Goal: Task Accomplishment & Management: Manage account settings

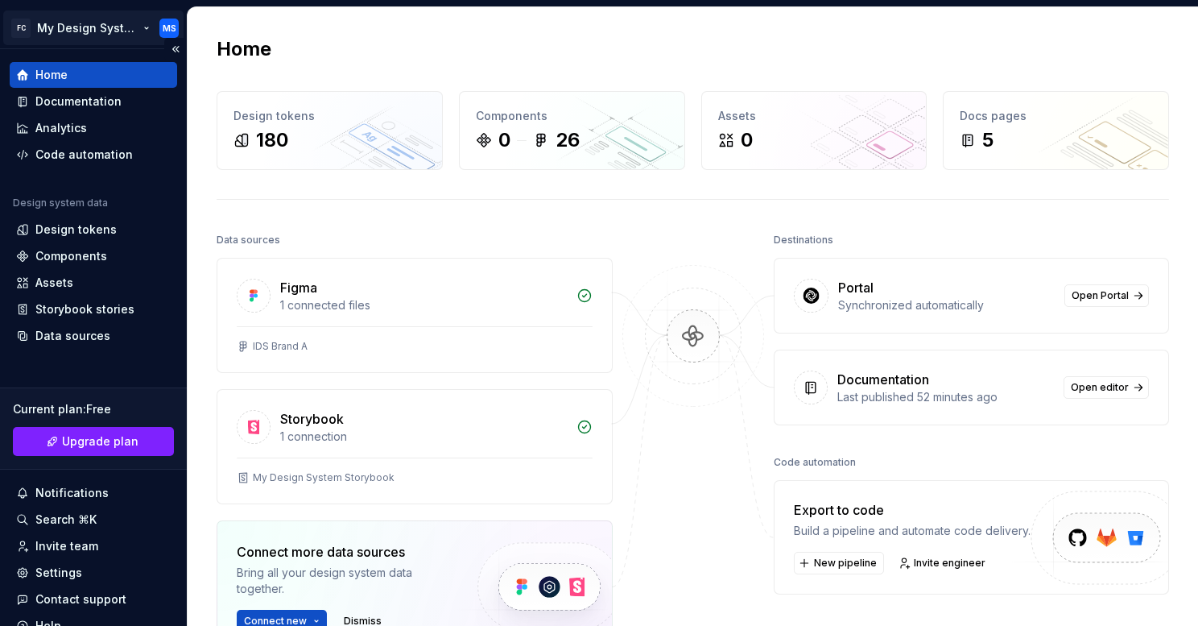
click at [108, 20] on html "FC My Design System MS Home Documentation Analytics Code automation Design syst…" at bounding box center [599, 313] width 1198 height 626
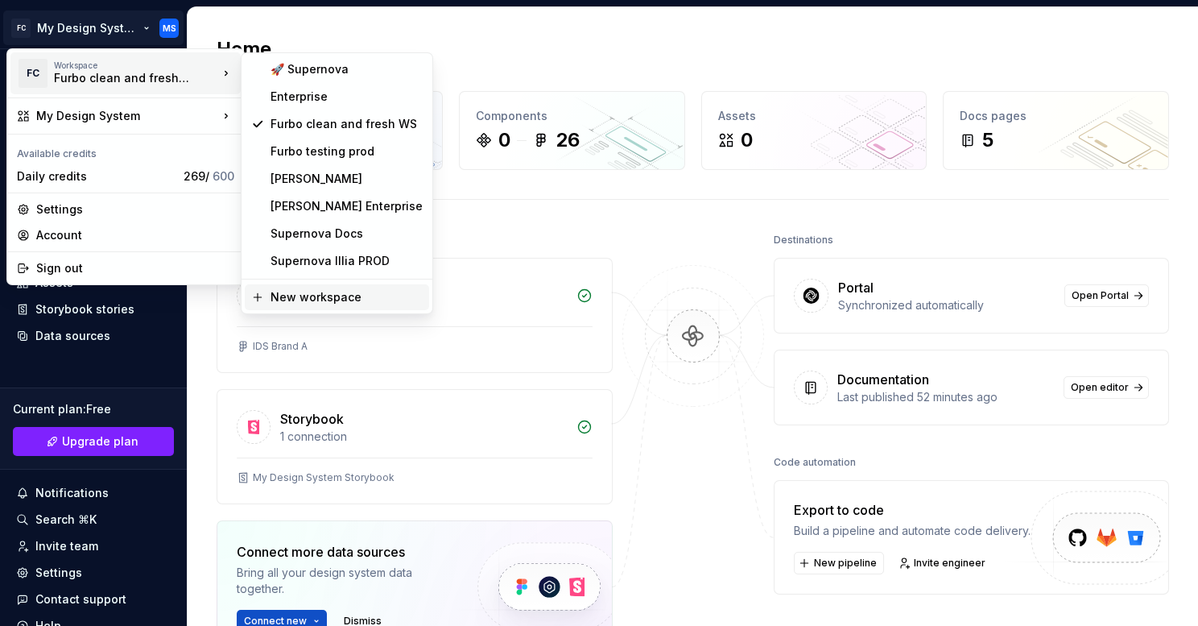
click at [325, 286] on div "New workspace" at bounding box center [337, 297] width 184 height 26
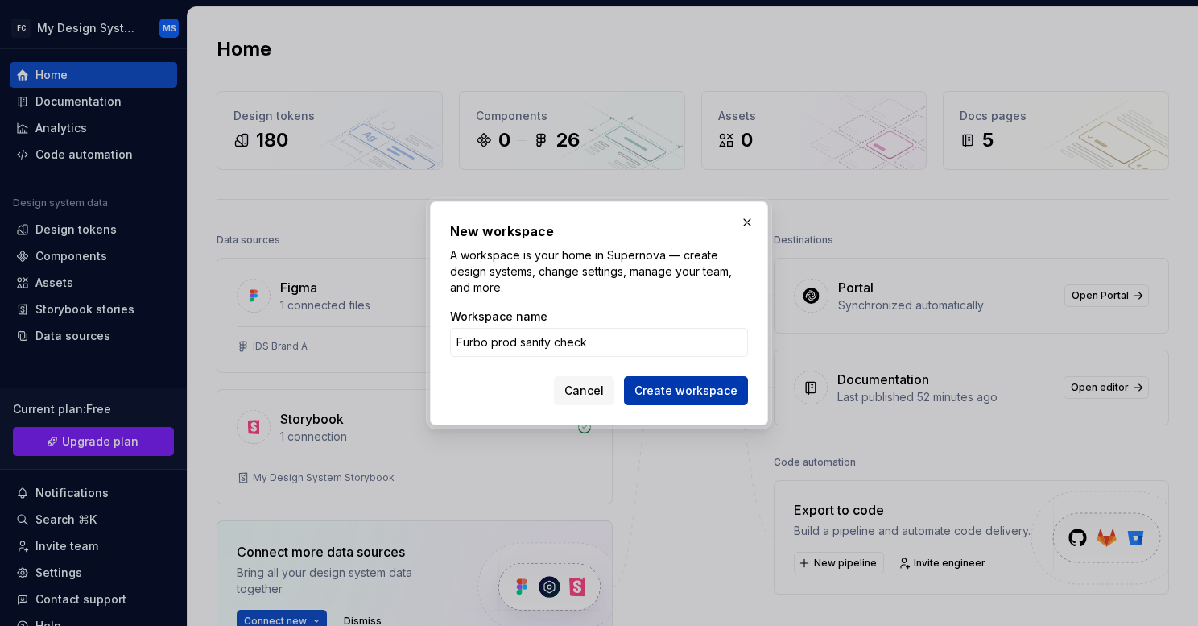
type input "Furbo prod sanity check"
click at [674, 390] on span "Create workspace" at bounding box center [686, 390] width 103 height 16
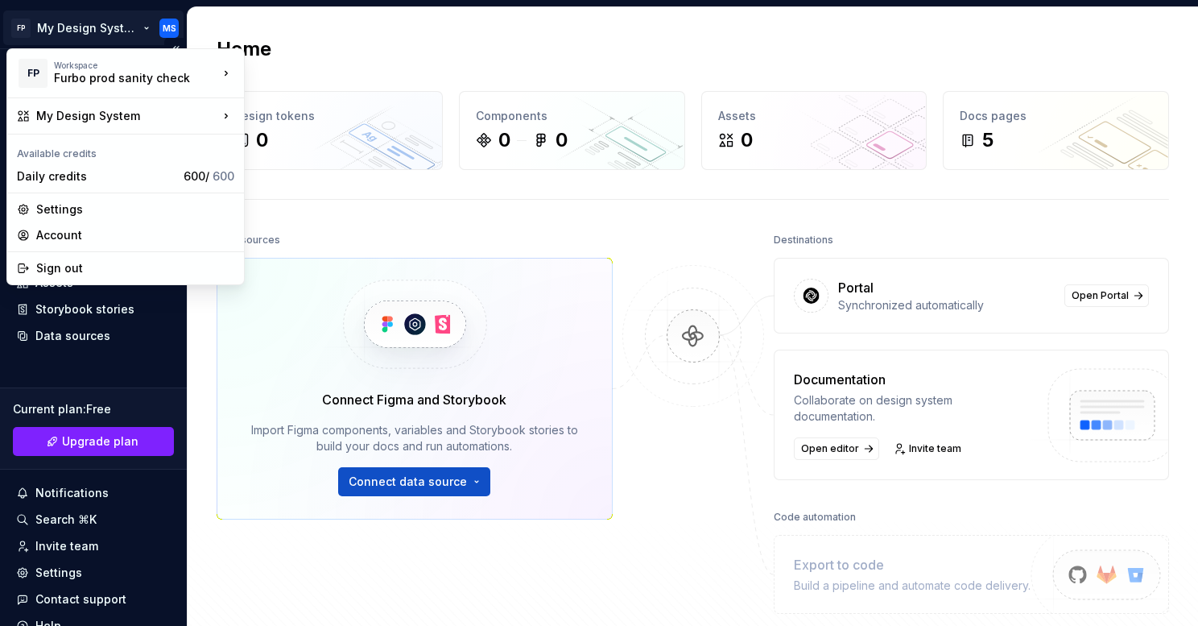
click at [110, 31] on html "FP My Design System MS Home Documentation Analytics Code automation Design syst…" at bounding box center [599, 313] width 1198 height 626
click at [324, 220] on html "FP My Design System MS Home Documentation Analytics Code automation Design syst…" at bounding box center [599, 313] width 1198 height 626
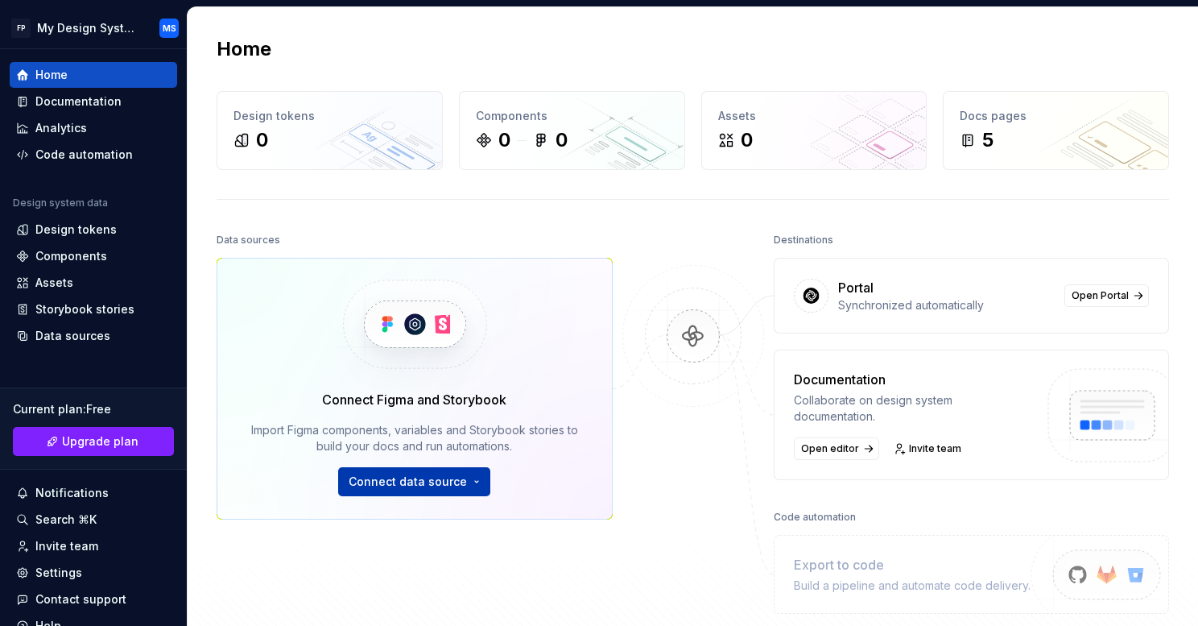
click at [374, 483] on span "Connect data source" at bounding box center [408, 481] width 118 height 16
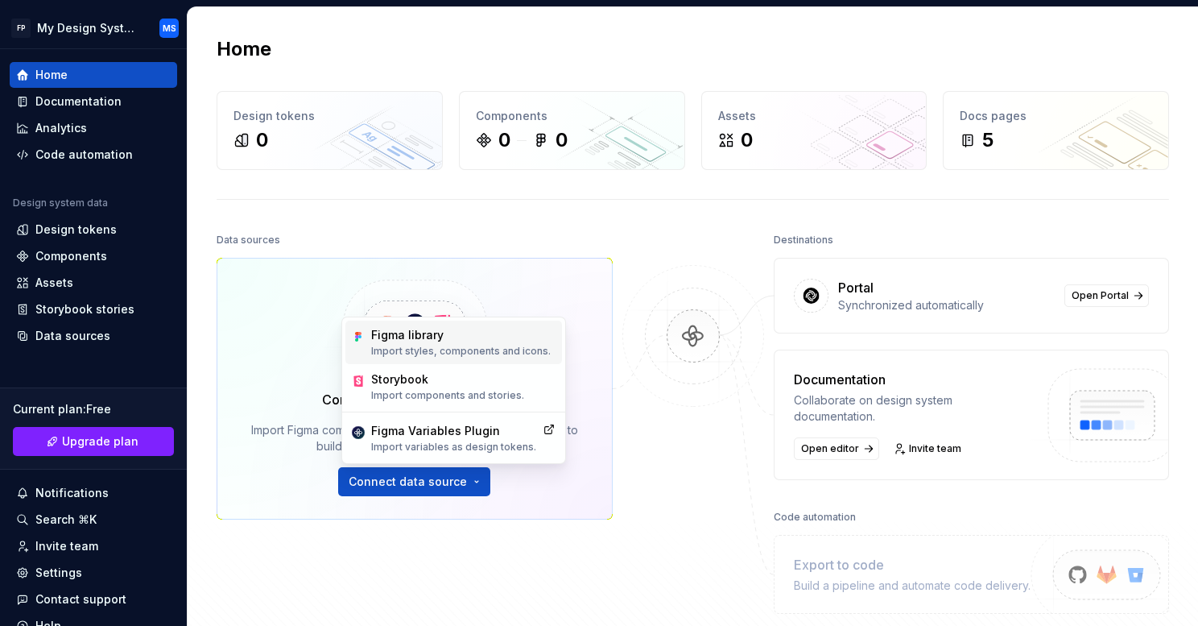
click at [483, 329] on div "Figma library" at bounding box center [461, 335] width 180 height 16
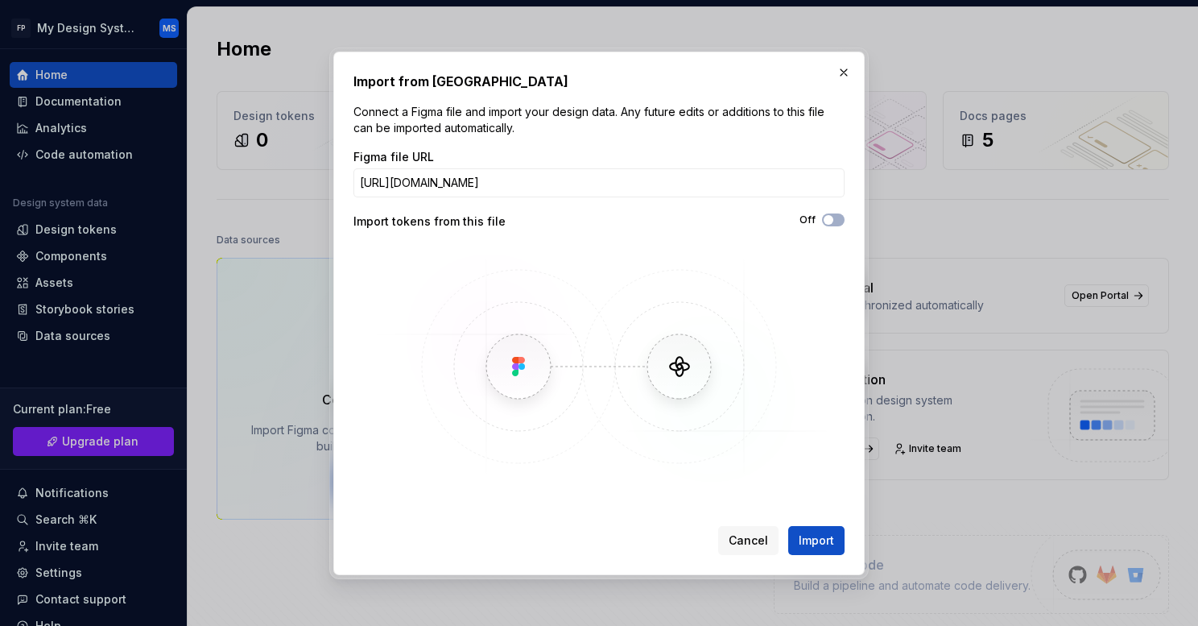
scroll to position [0, 267]
type input "[URL][DOMAIN_NAME]"
click at [832, 223] on icon "button" at bounding box center [828, 220] width 13 height 10
click at [810, 543] on span "Import" at bounding box center [816, 540] width 35 height 16
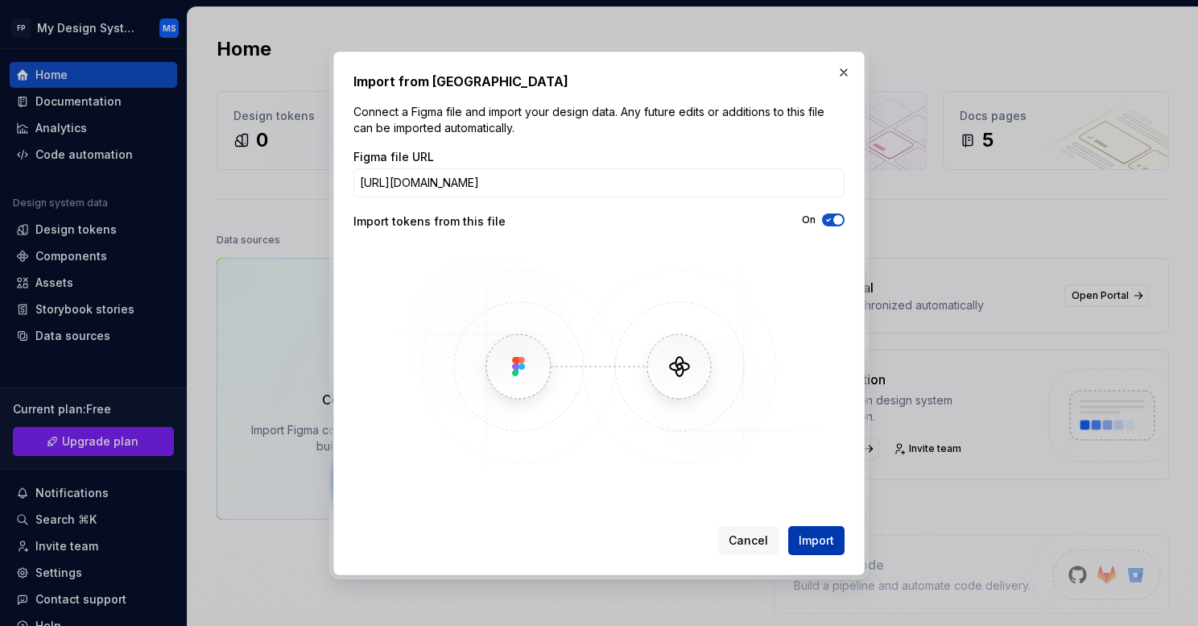
click at [806, 543] on span "Import" at bounding box center [816, 540] width 35 height 16
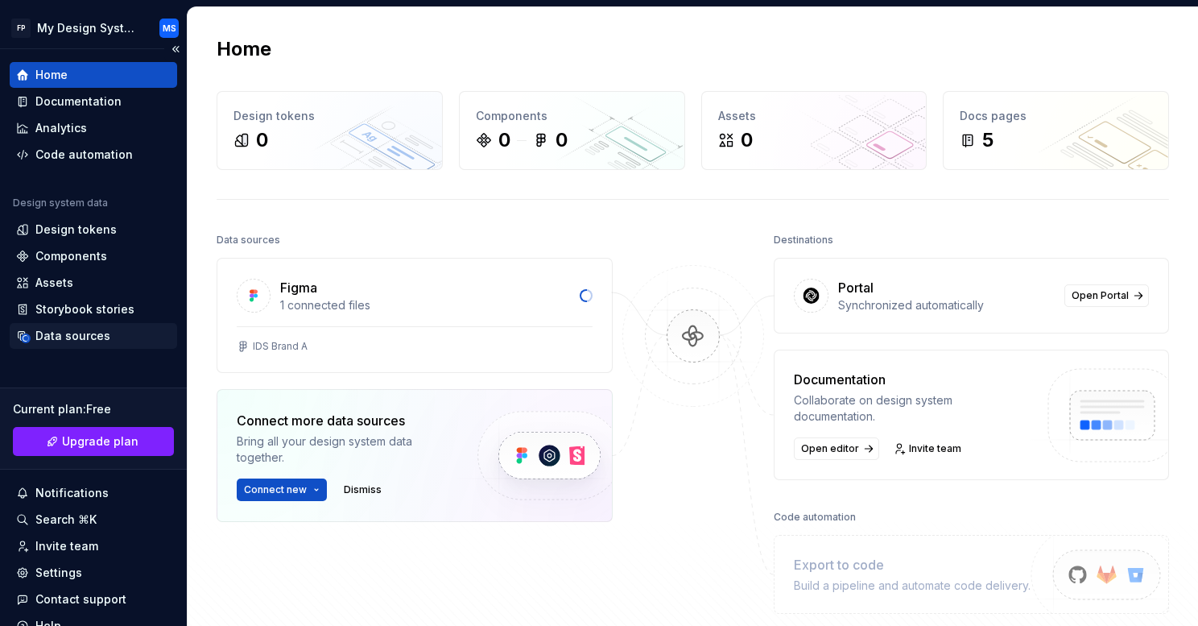
click at [85, 332] on div "Data sources" at bounding box center [72, 336] width 75 height 16
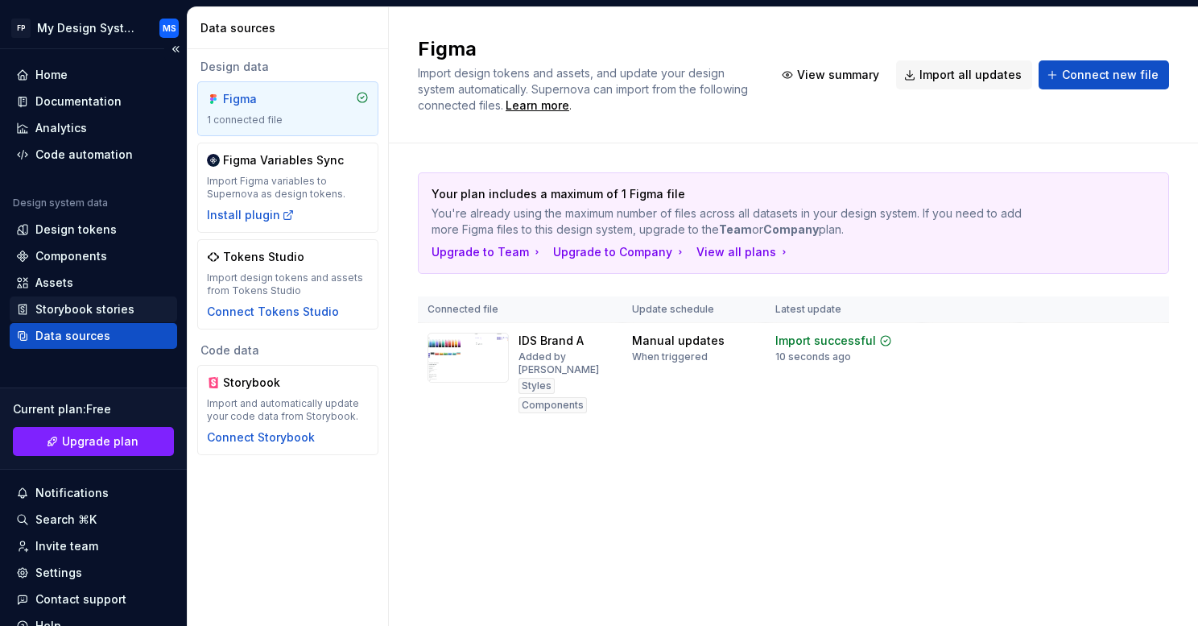
click at [128, 321] on div "Storybook stories" at bounding box center [93, 309] width 167 height 26
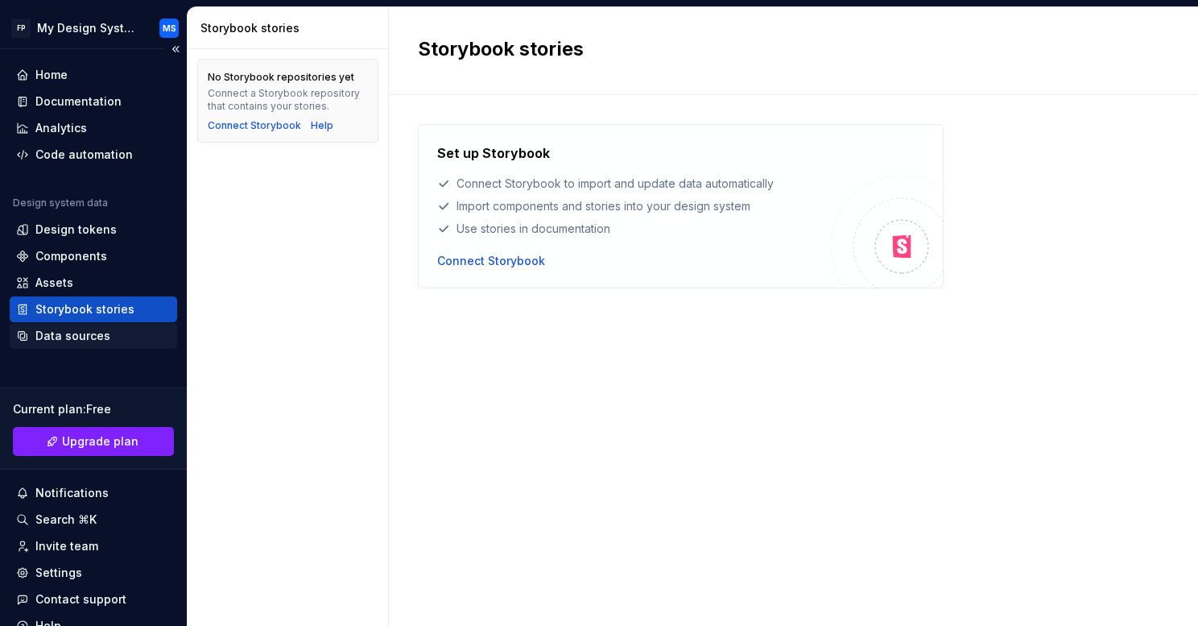
click at [99, 337] on div "Data sources" at bounding box center [72, 336] width 75 height 16
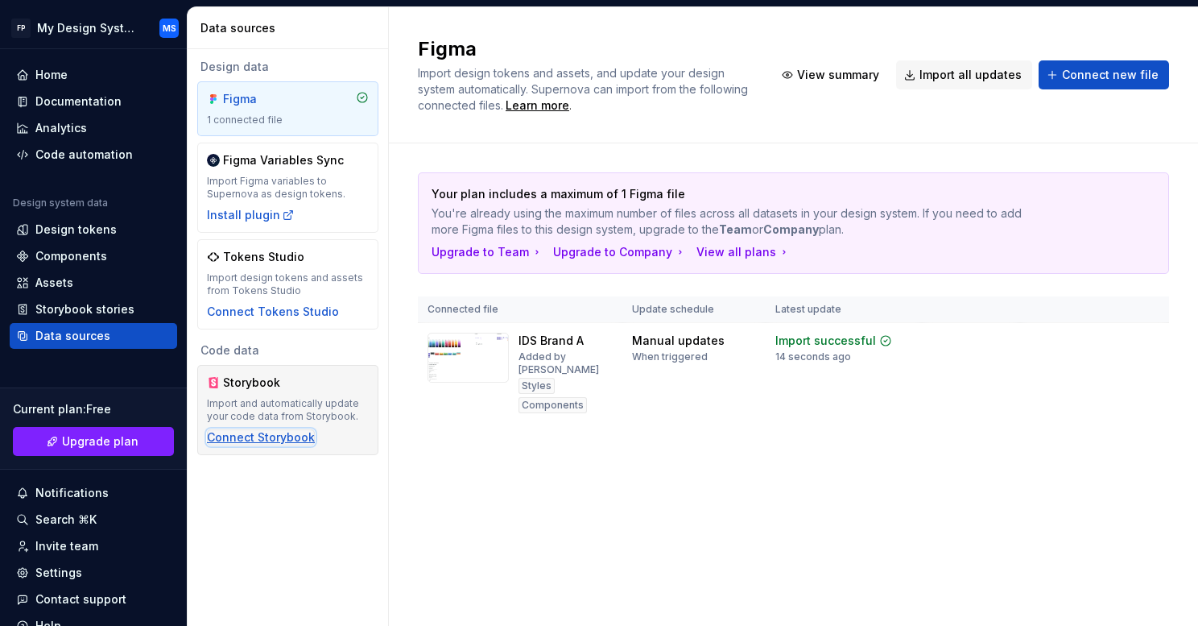
click at [254, 438] on div "Connect Storybook" at bounding box center [261, 437] width 108 height 16
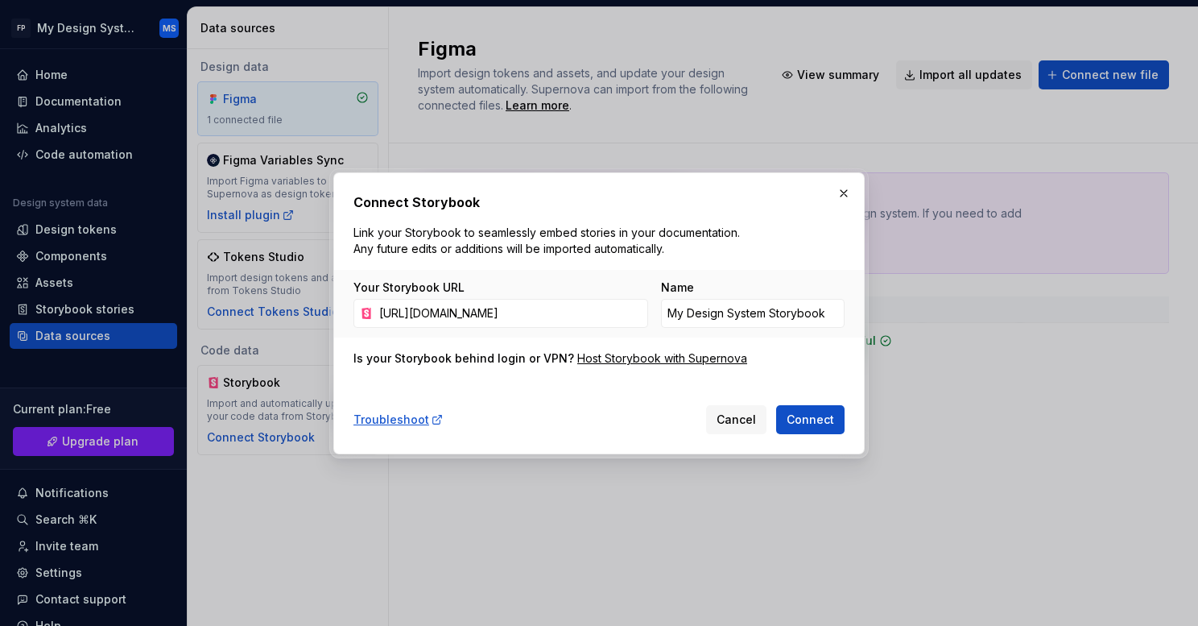
scroll to position [0, 247]
type input "[URL][DOMAIN_NAME]"
click at [797, 422] on span "Connect" at bounding box center [811, 419] width 48 height 16
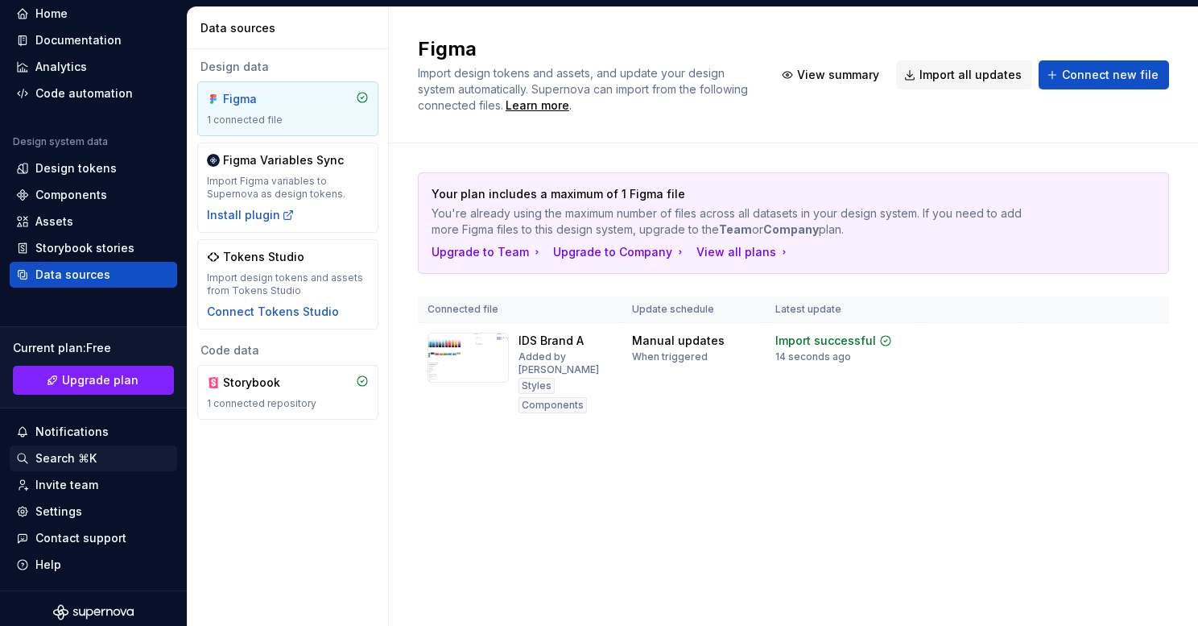
scroll to position [68, 0]
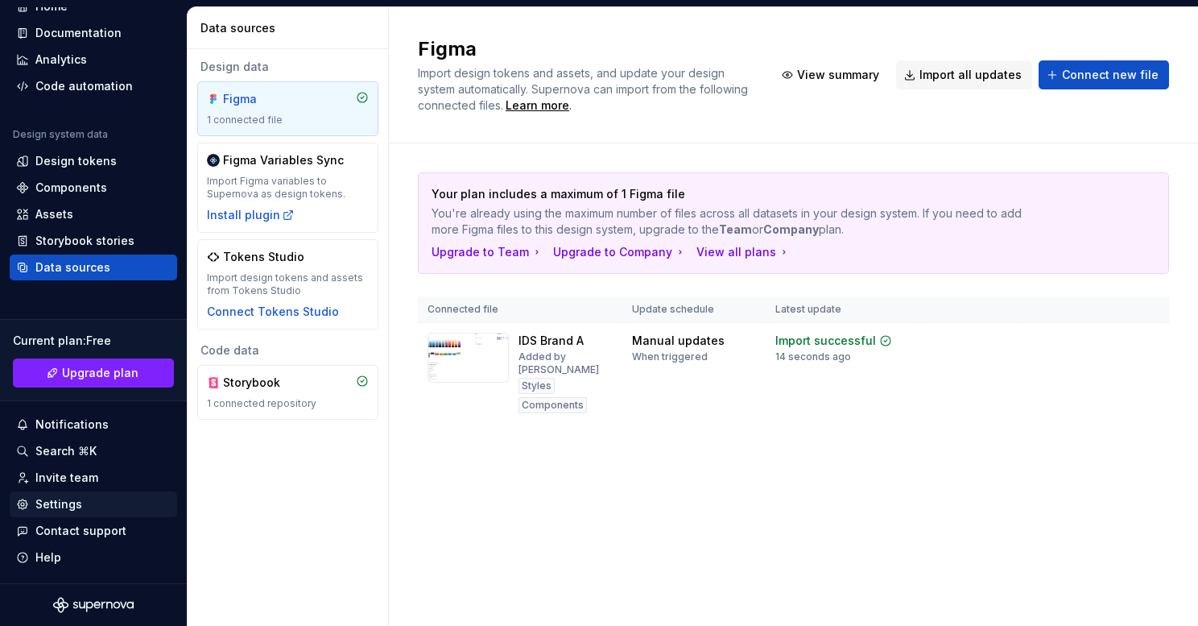
click at [90, 511] on div "Settings" at bounding box center [93, 504] width 155 height 16
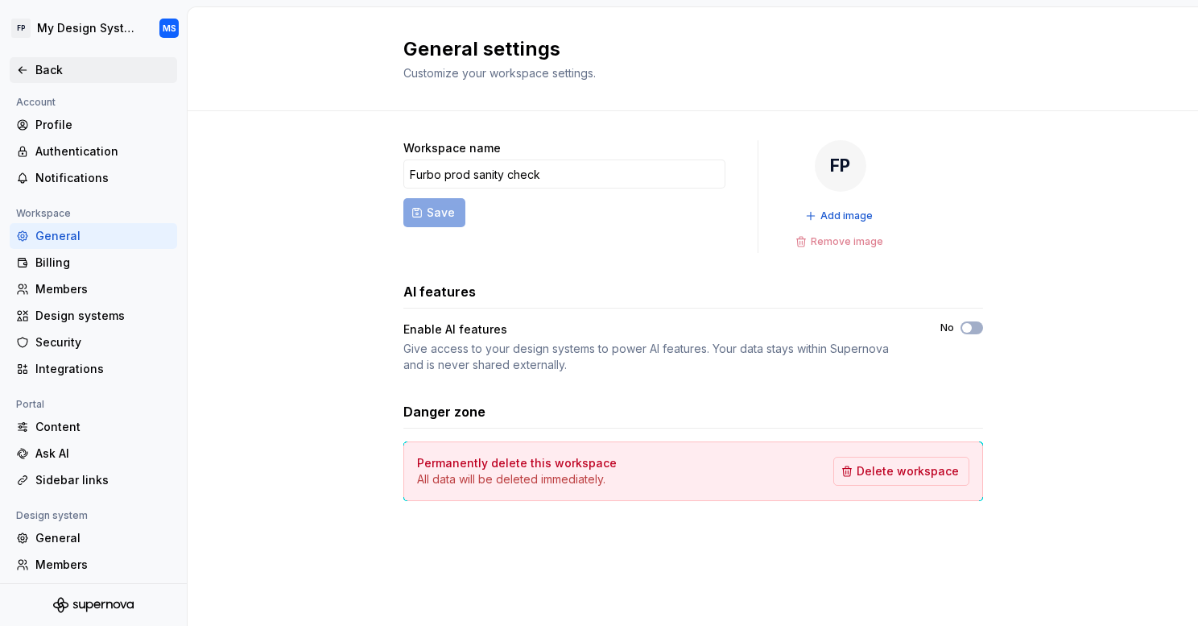
click at [97, 60] on div "Back" at bounding box center [93, 70] width 167 height 26
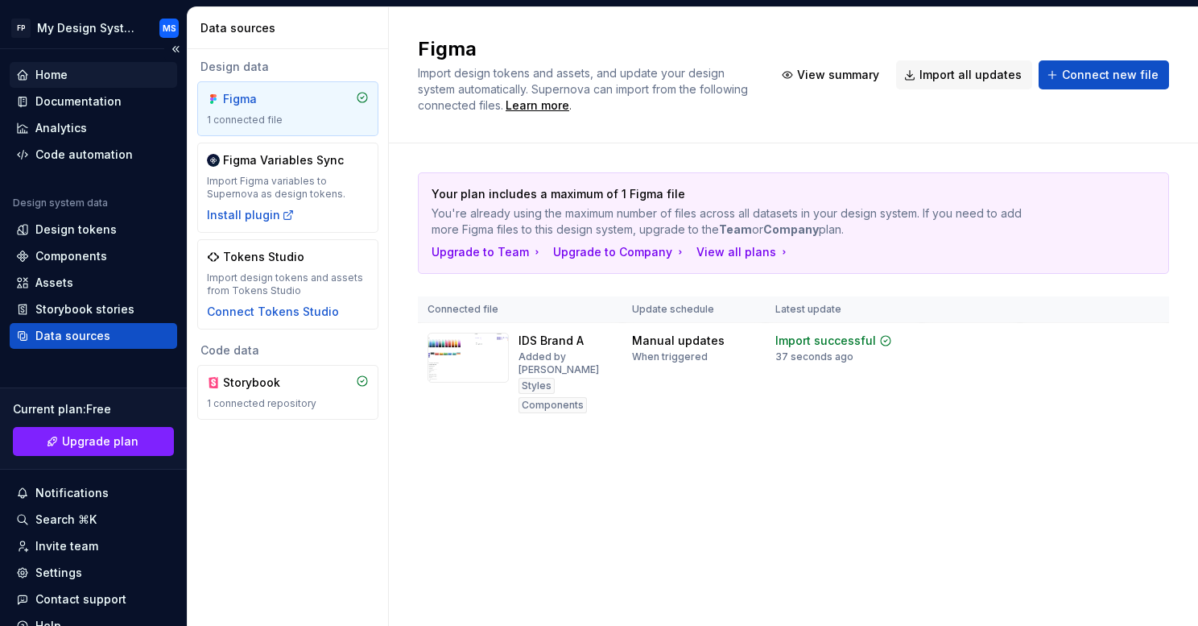
click at [58, 67] on div "Home" at bounding box center [51, 75] width 32 height 16
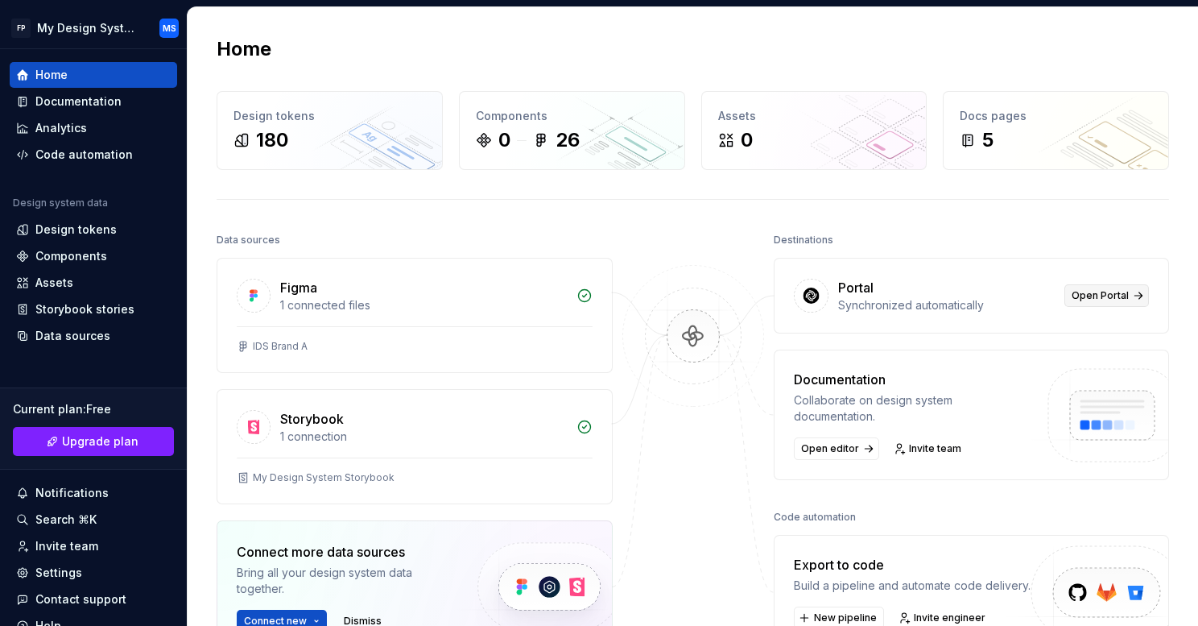
click at [1106, 293] on span "Open Portal" at bounding box center [1100, 295] width 57 height 13
click at [96, 89] on div "Documentation" at bounding box center [93, 102] width 167 height 26
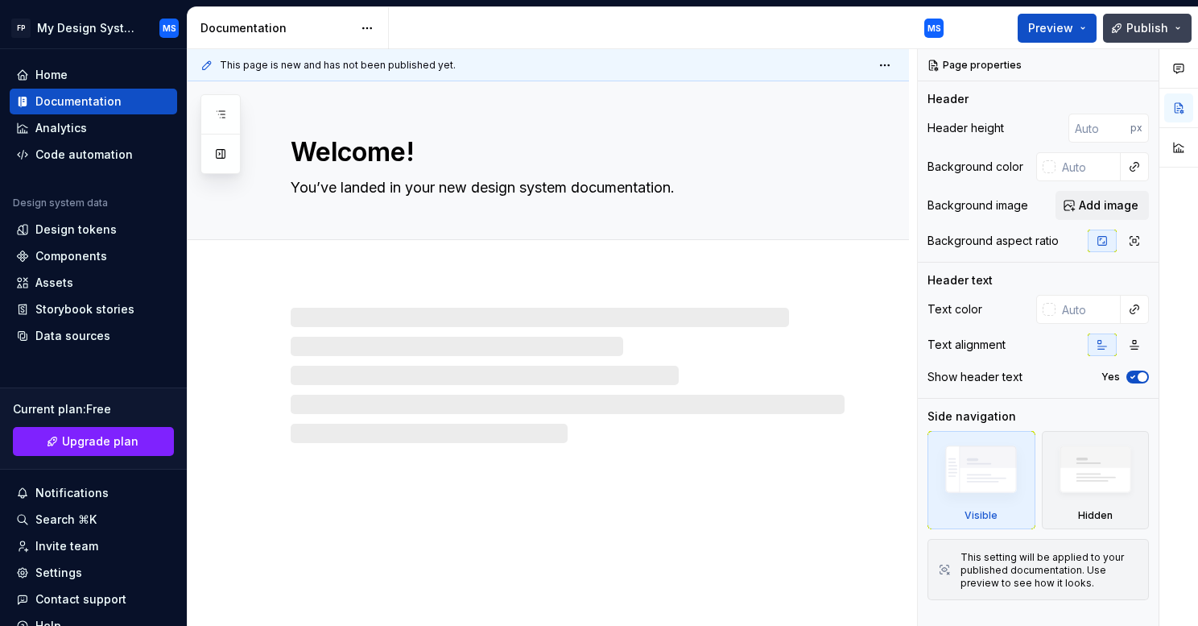
click at [1142, 17] on button "Publish" at bounding box center [1147, 28] width 89 height 29
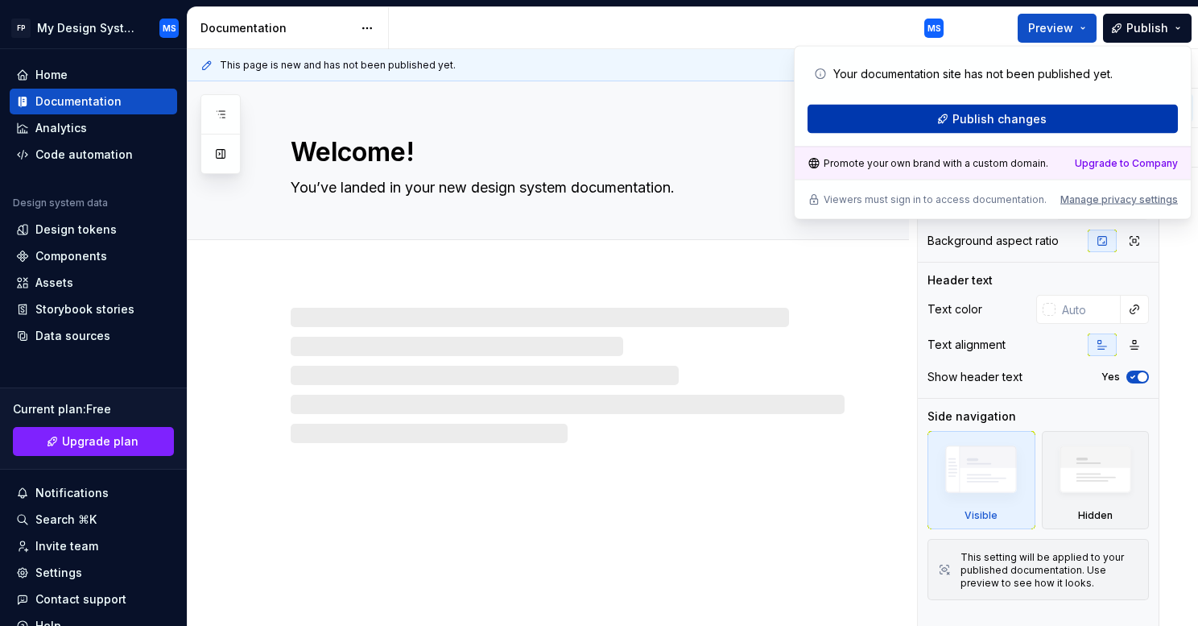
click at [1023, 130] on button "Publish changes" at bounding box center [993, 119] width 370 height 29
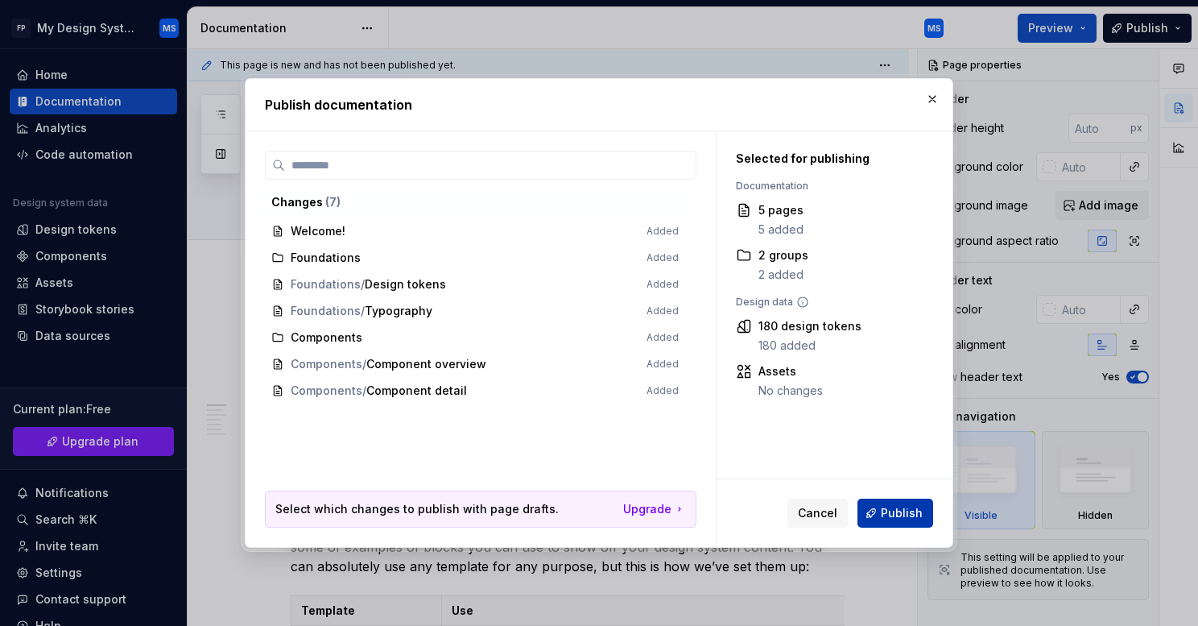
click at [889, 503] on button "Publish" at bounding box center [896, 512] width 76 height 29
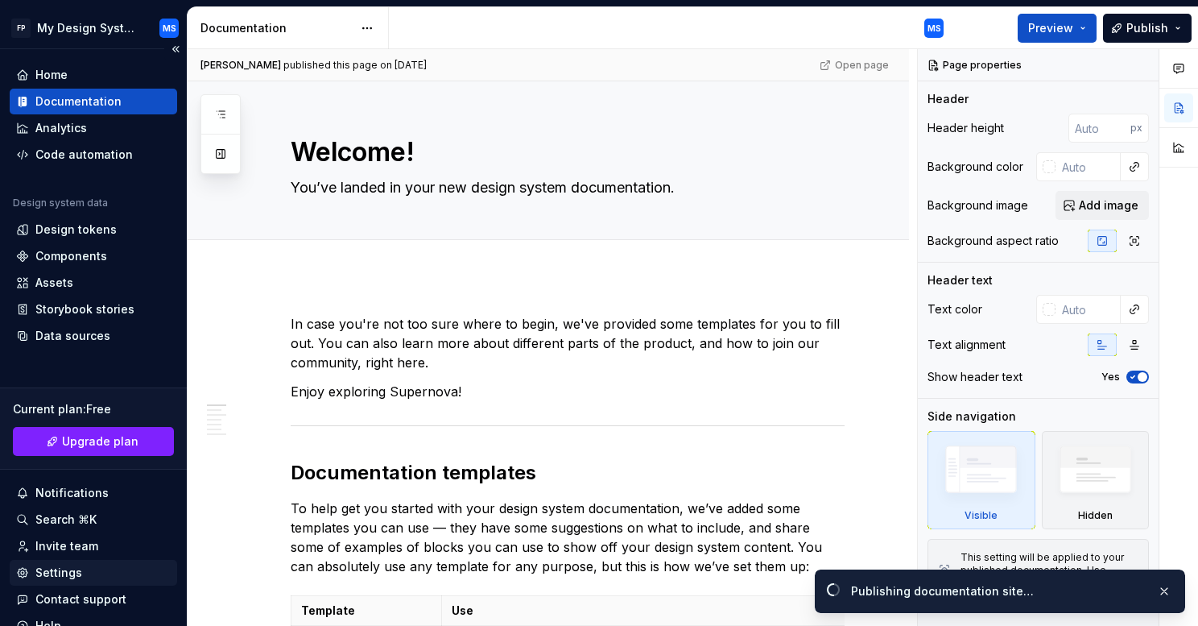
click at [87, 560] on div "Settings" at bounding box center [93, 573] width 167 height 26
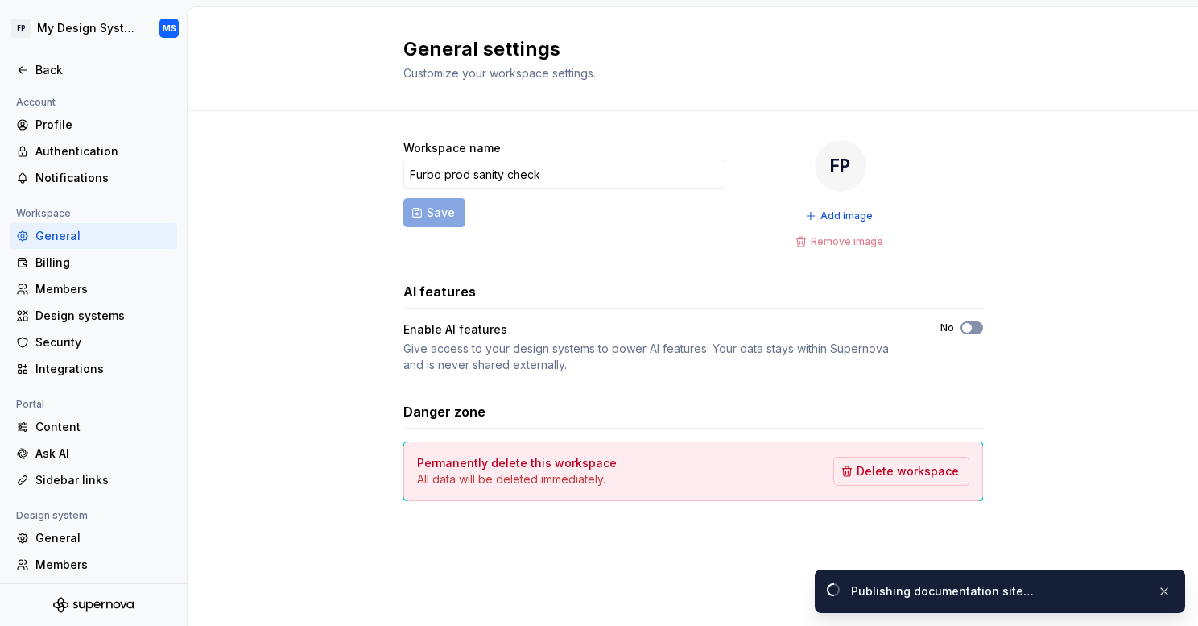
click at [970, 325] on span "button" at bounding box center [967, 328] width 10 height 10
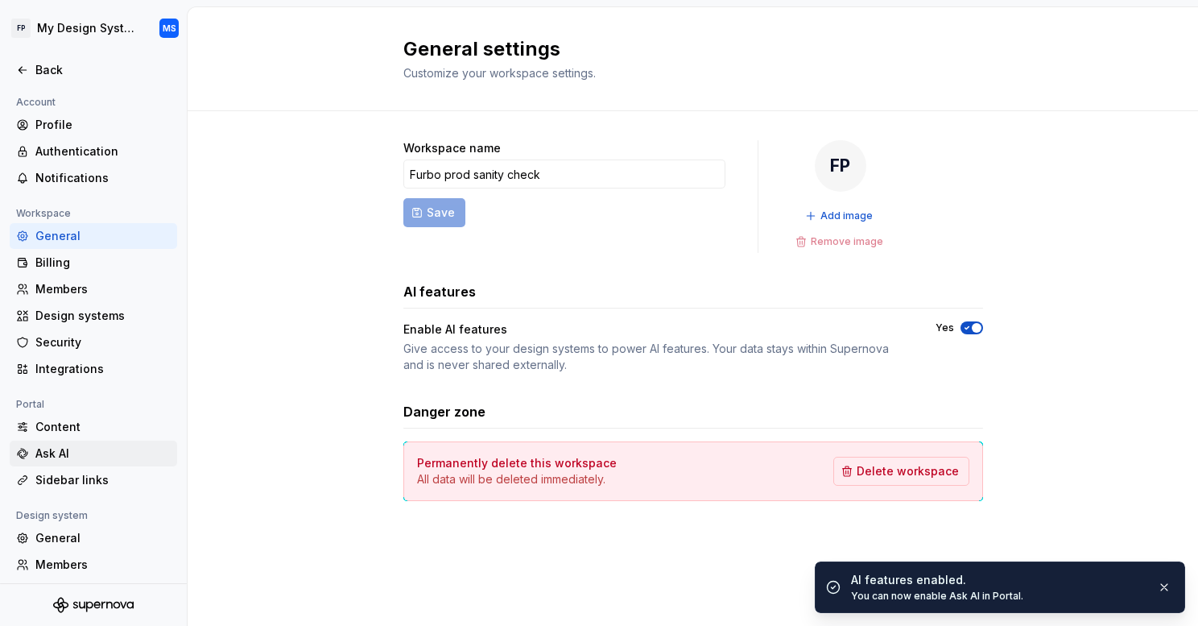
click at [97, 443] on div "Ask AI" at bounding box center [93, 453] width 167 height 26
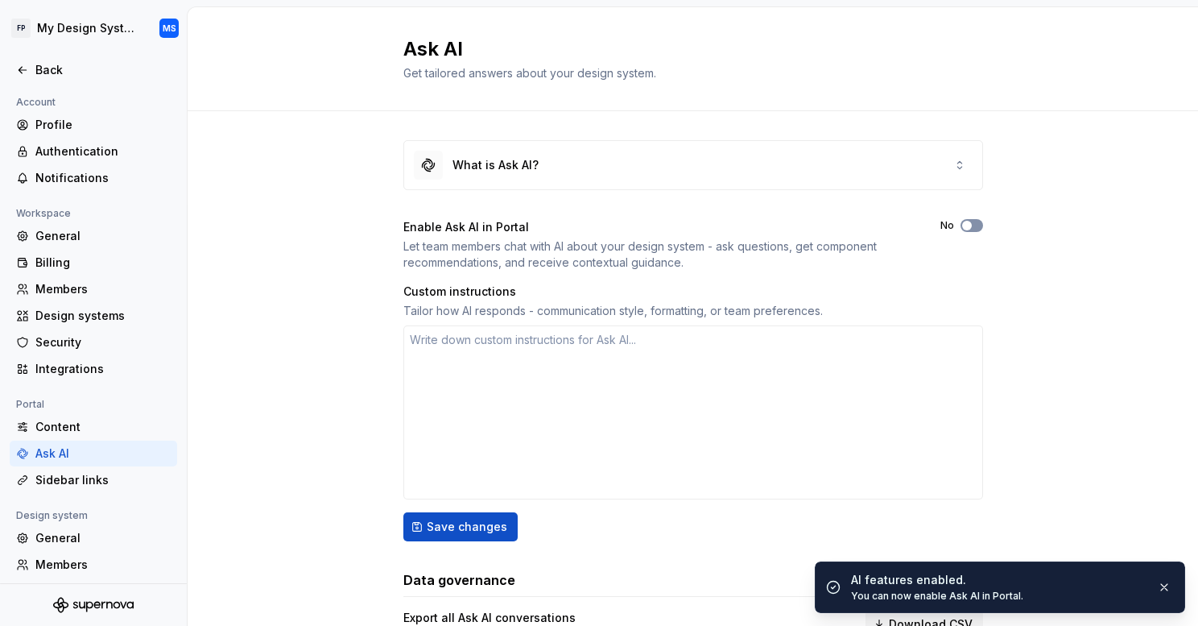
click at [964, 224] on span "button" at bounding box center [967, 226] width 10 height 10
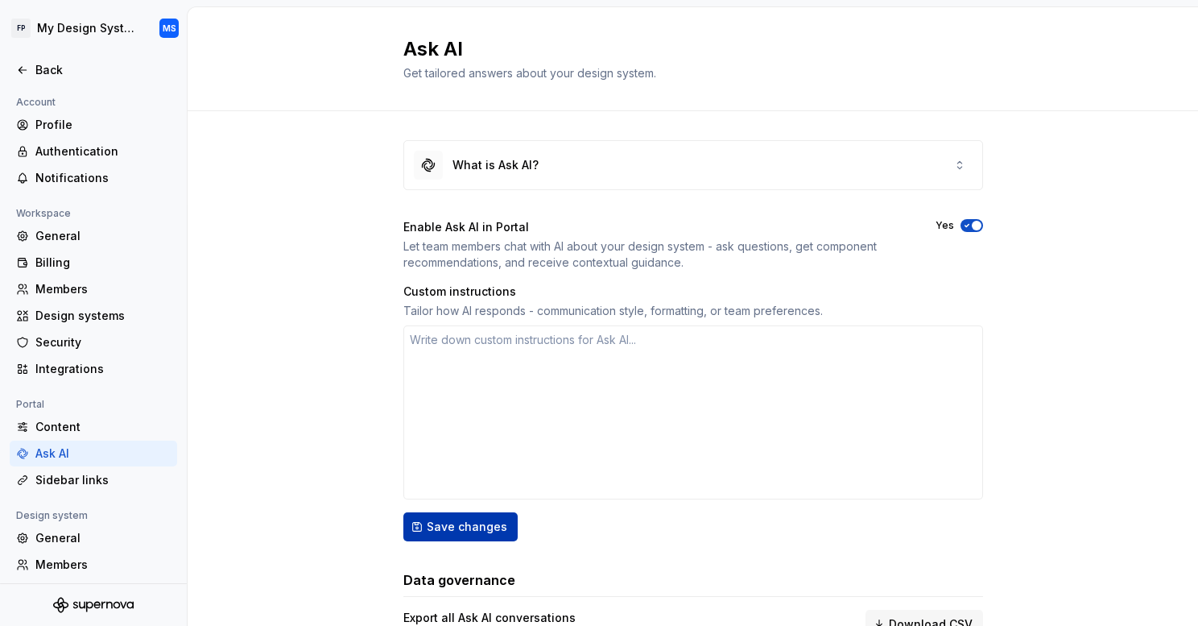
click at [475, 535] on button "Save changes" at bounding box center [460, 526] width 114 height 29
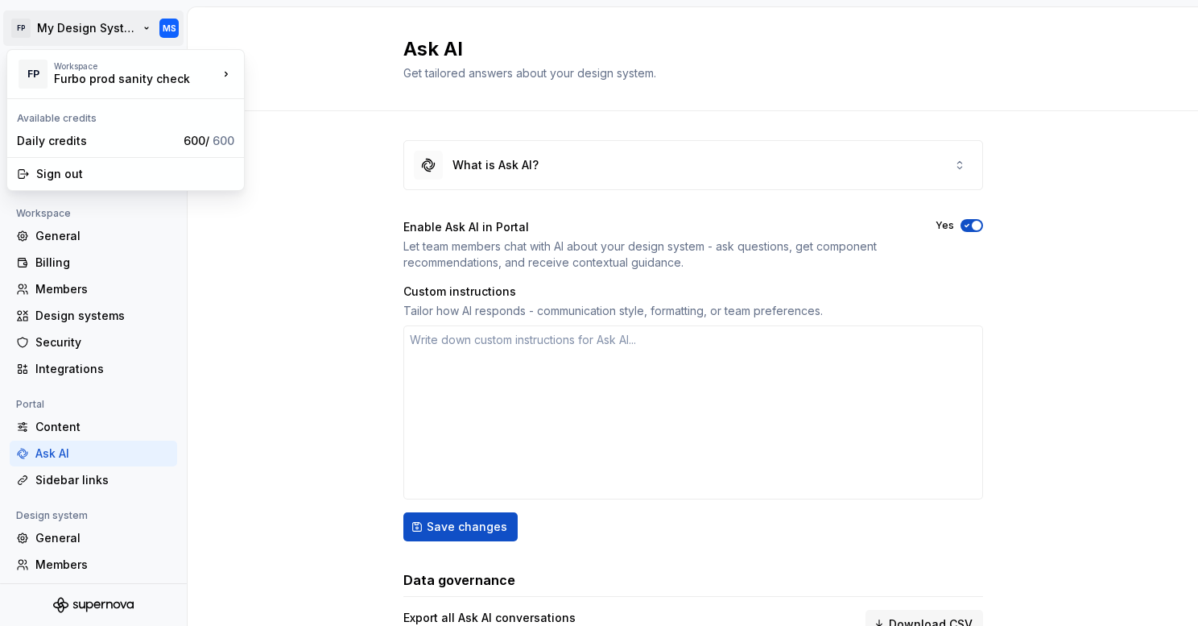
click at [95, 30] on html "FP My Design System MS Back Account Profile Authentication Notifications Worksp…" at bounding box center [599, 313] width 1198 height 626
click at [110, 136] on div "Daily credits" at bounding box center [97, 141] width 160 height 16
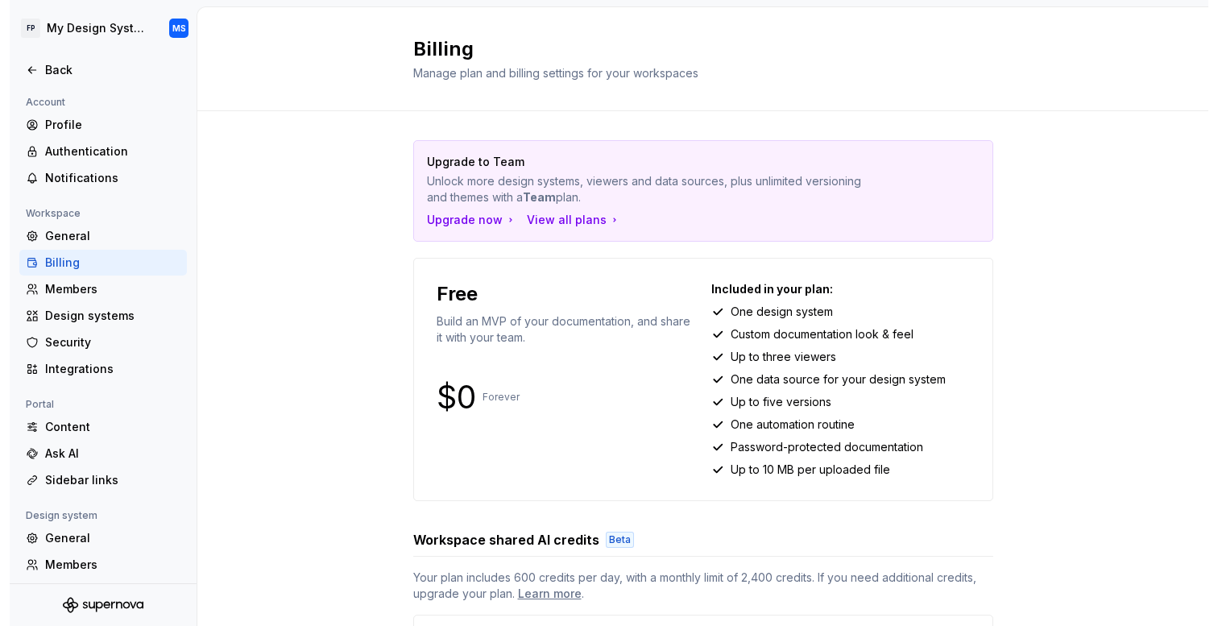
scroll to position [129, 0]
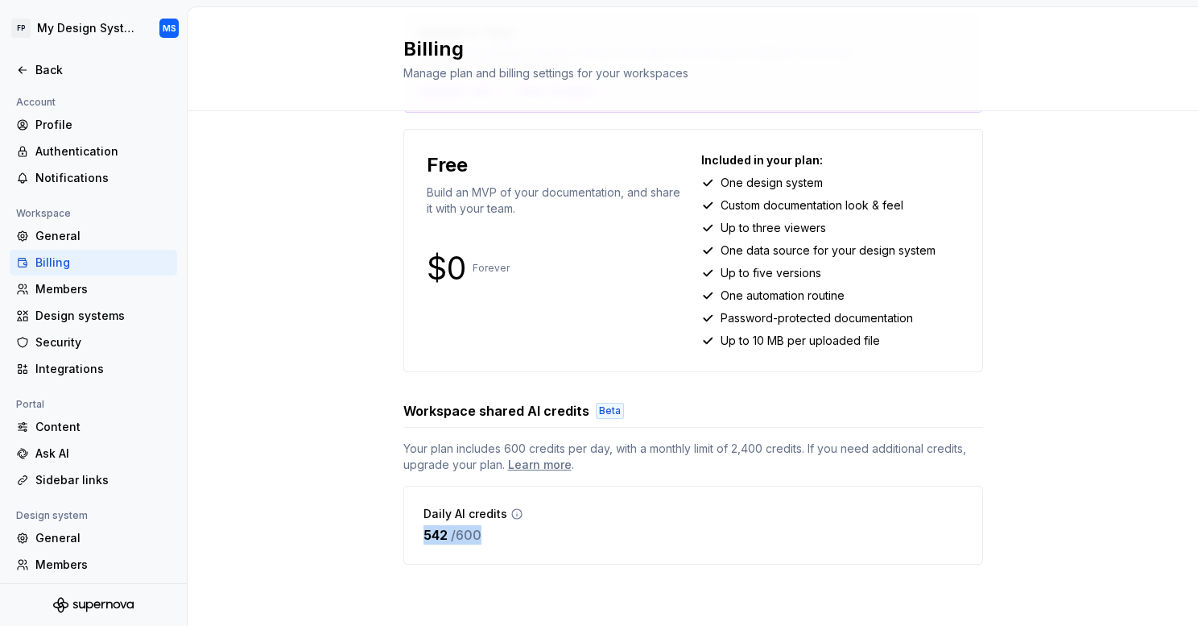
drag, startPoint x: 491, startPoint y: 531, endPoint x: 396, endPoint y: 531, distance: 95.0
click at [396, 531] on div "Upgrade to Team Unlock more design systems, viewers and data sources, plus unli…" at bounding box center [693, 303] width 1011 height 643
click at [31, 75] on div "Back" at bounding box center [93, 70] width 155 height 16
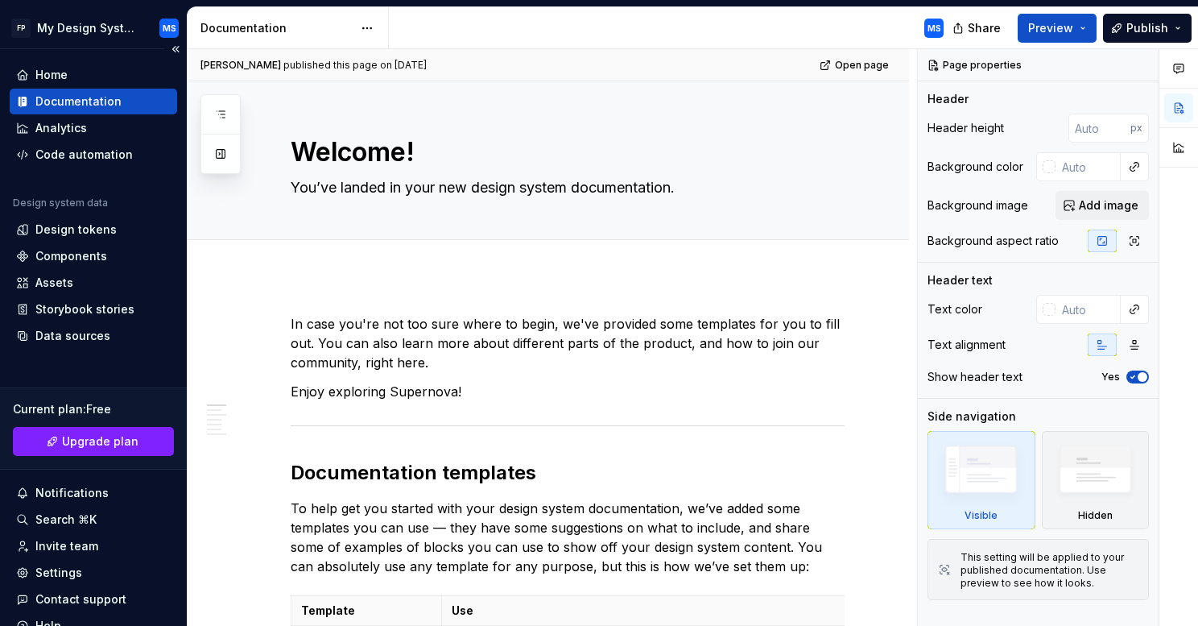
click at [102, 102] on div "Documentation" at bounding box center [78, 101] width 86 height 16
click at [1132, 29] on span "Publish" at bounding box center [1148, 28] width 42 height 16
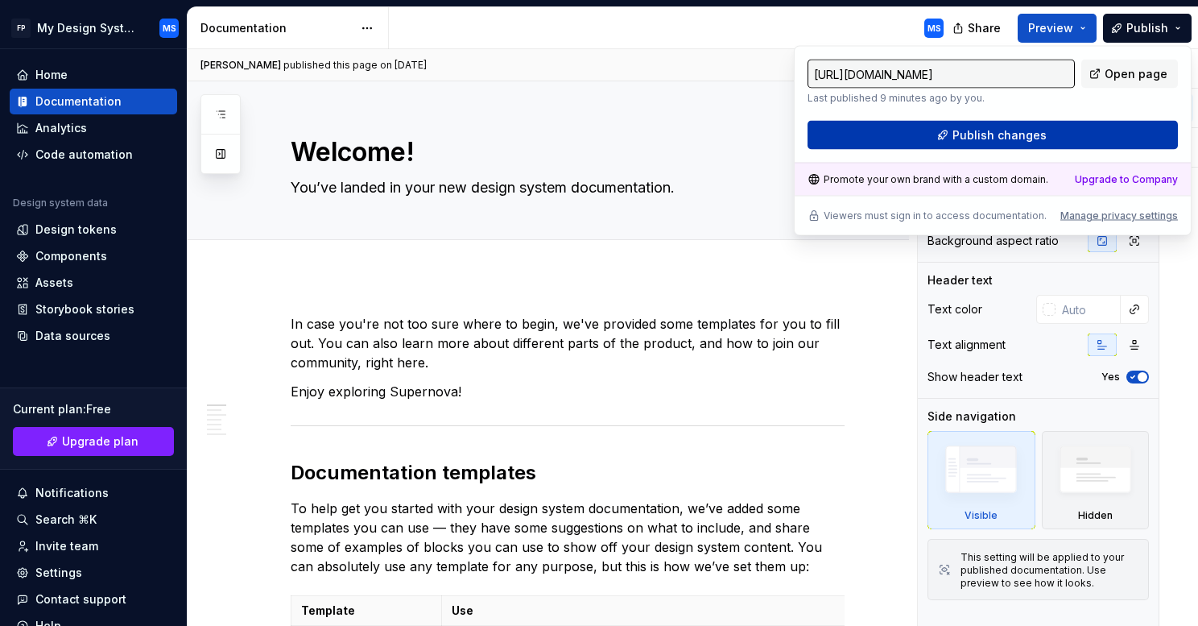
click at [1022, 133] on span "Publish changes" at bounding box center [1000, 135] width 94 height 16
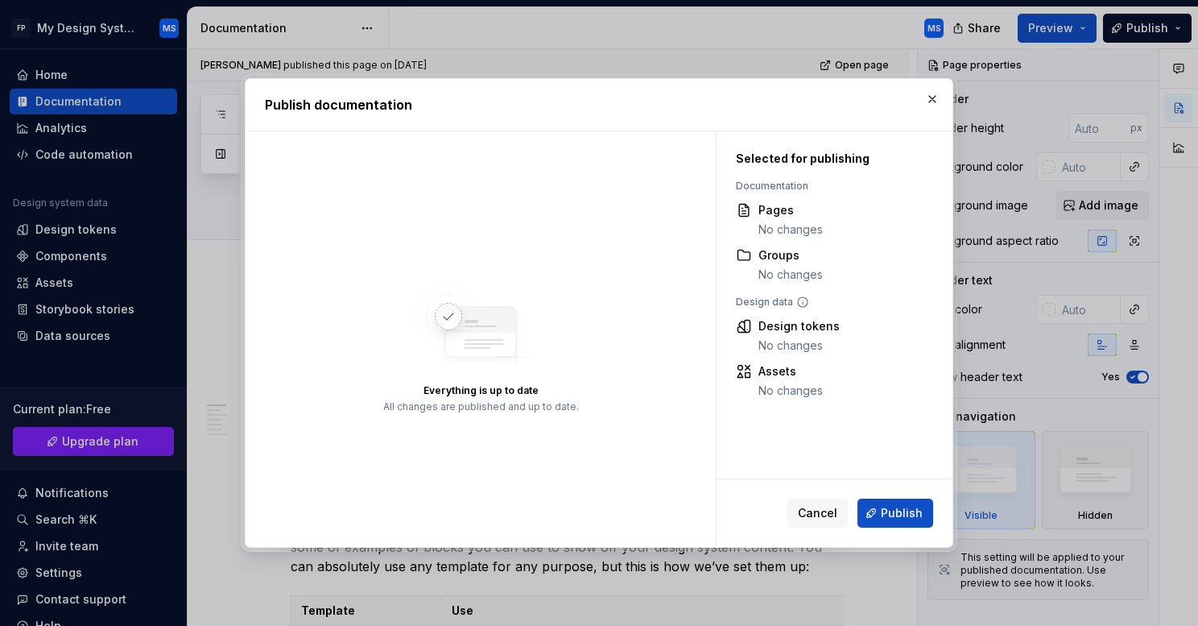
click at [904, 493] on div "Cancel Publish" at bounding box center [835, 513] width 236 height 68
click at [906, 509] on span "Publish" at bounding box center [902, 513] width 42 height 16
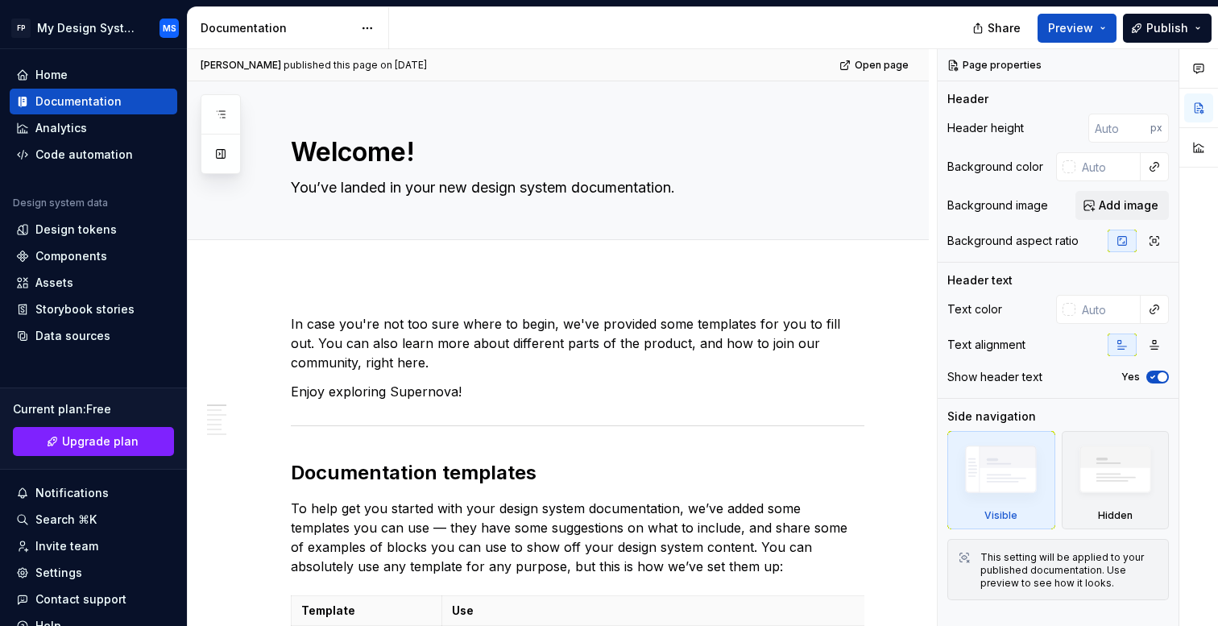
type textarea "*"
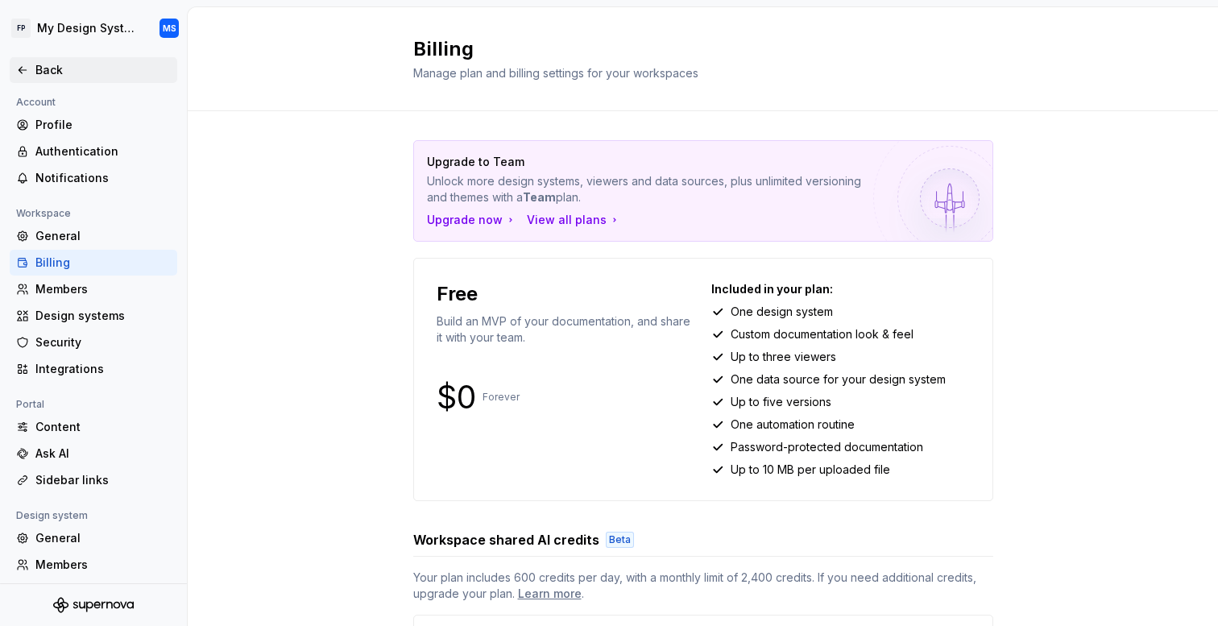
click at [93, 76] on div "Back" at bounding box center [102, 70] width 135 height 16
